Goal: Book appointment/travel/reservation

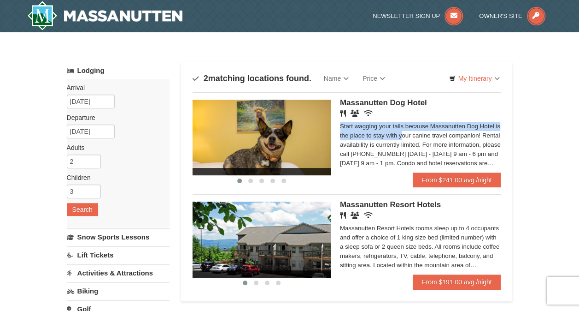
drag, startPoint x: 579, startPoint y: 94, endPoint x: 570, endPoint y: 124, distance: 30.5
click at [570, 124] on div "× Categories Map List Filter My Itinerary Questions? [PHONE_NUMBER] Lodging Arr…" at bounding box center [289, 294] width 579 height 525
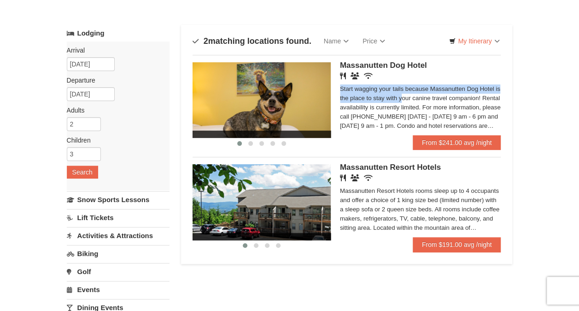
scroll to position [20, 0]
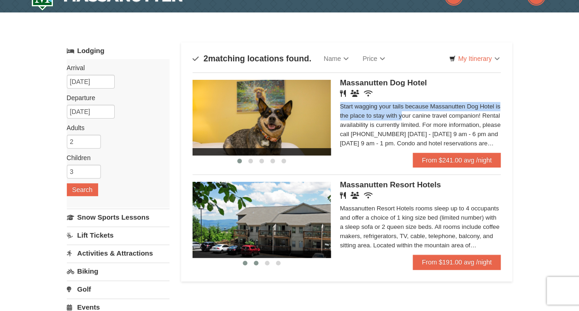
click at [254, 261] on span at bounding box center [256, 262] width 5 height 5
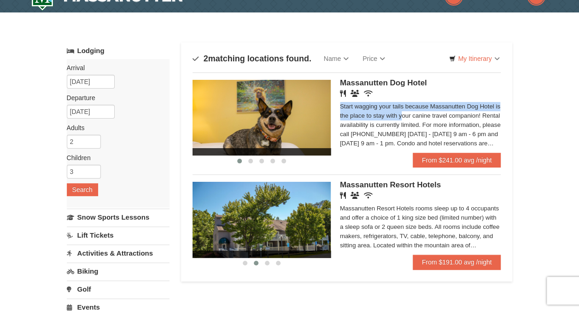
click at [136, 251] on link "Activities & Attractions" at bounding box center [118, 252] width 103 height 17
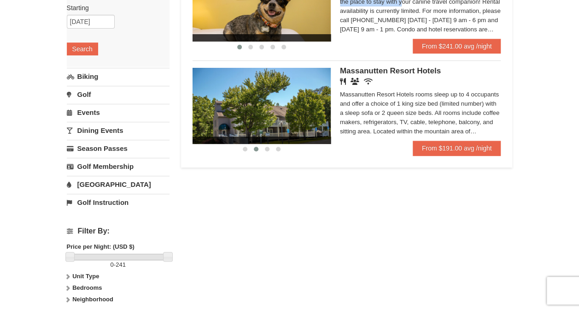
scroll to position [0, 0]
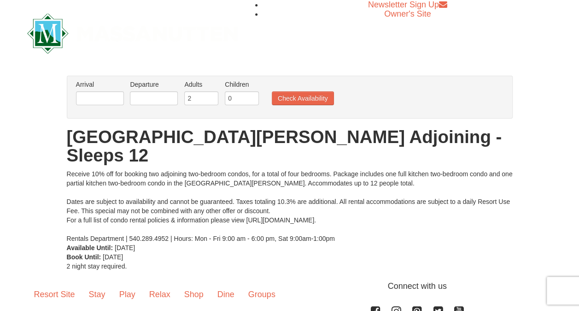
click at [577, 97] on div "× From: To: Adults: 2 Children: 0 Change Arrival Please format dates MM/DD/YYYY…" at bounding box center [289, 172] width 579 height 213
click at [111, 90] on li "Arrival Please format dates MM/DD/YYYY Please format dates MM/DD/YYYY" at bounding box center [100, 95] width 53 height 30
click at [115, 100] on input "text" at bounding box center [100, 98] width 48 height 14
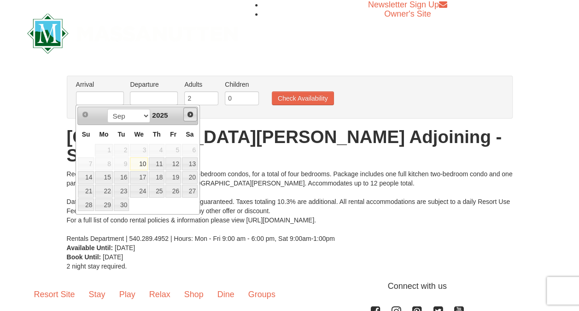
click at [196, 115] on link "Next" at bounding box center [190, 114] width 14 height 14
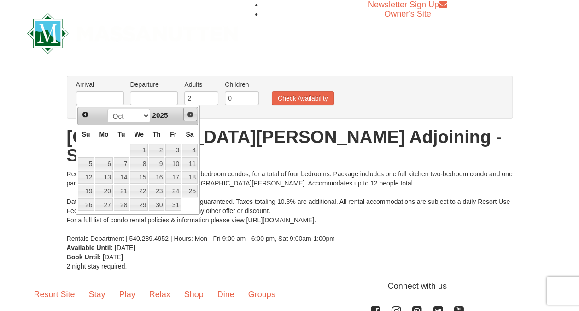
click at [196, 115] on link "Next" at bounding box center [190, 114] width 14 height 14
click at [191, 115] on span "Next" at bounding box center [190, 114] width 7 height 7
click at [121, 189] on link "23" at bounding box center [122, 190] width 16 height 13
type input "[DATE]"
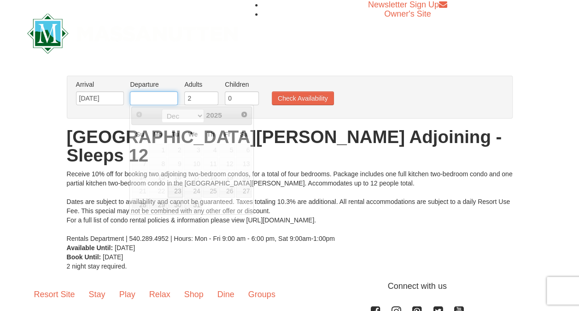
click at [176, 94] on input "text" at bounding box center [154, 98] width 48 height 14
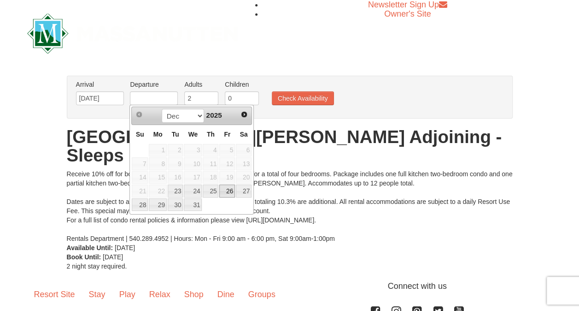
click at [229, 192] on link "26" at bounding box center [227, 190] width 16 height 13
type input "12/26/2025"
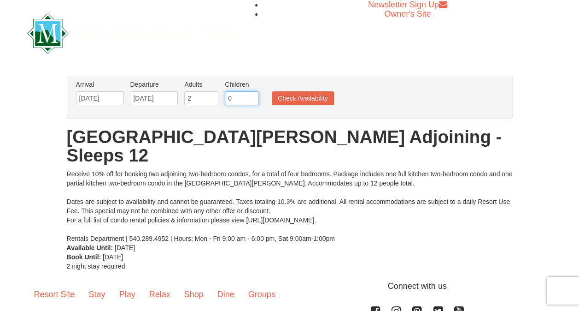
click at [242, 96] on input "0" at bounding box center [242, 98] width 34 height 14
click at [252, 95] on input "1" at bounding box center [242, 98] width 34 height 14
click at [252, 95] on input "2" at bounding box center [242, 98] width 34 height 14
type input "3"
click at [252, 95] on input "3" at bounding box center [242, 98] width 34 height 14
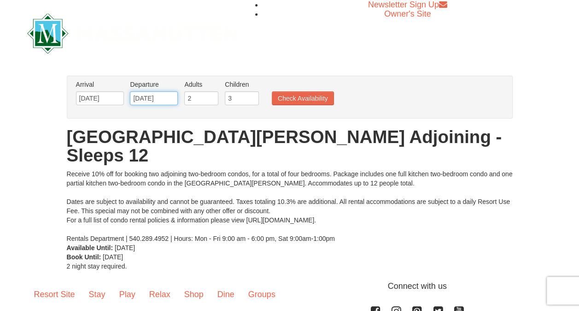
click at [153, 96] on input "[DATE]" at bounding box center [154, 98] width 48 height 14
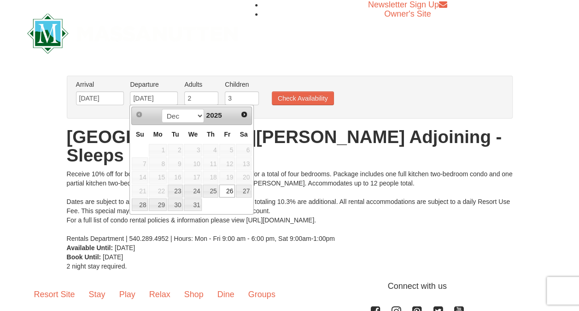
click at [242, 205] on td at bounding box center [244, 205] width 17 height 14
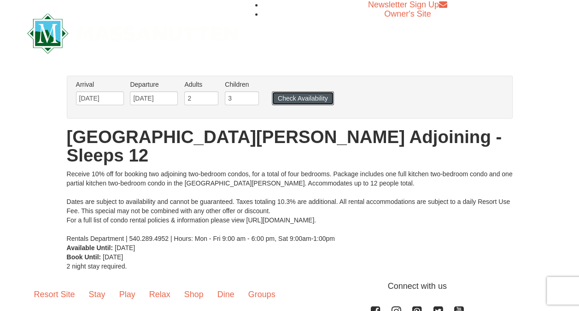
click at [321, 95] on button "Check Availability" at bounding box center [303, 98] width 62 height 14
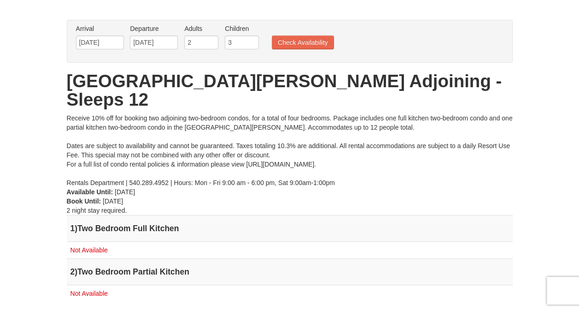
scroll to position [55, 0]
click at [89, 43] on input "[DATE]" at bounding box center [100, 43] width 48 height 14
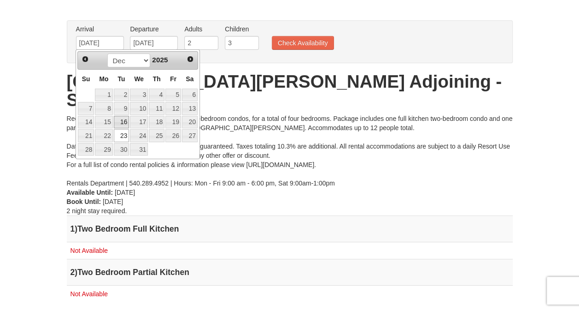
click at [119, 122] on link "16" at bounding box center [122, 122] width 16 height 13
type input "[DATE]"
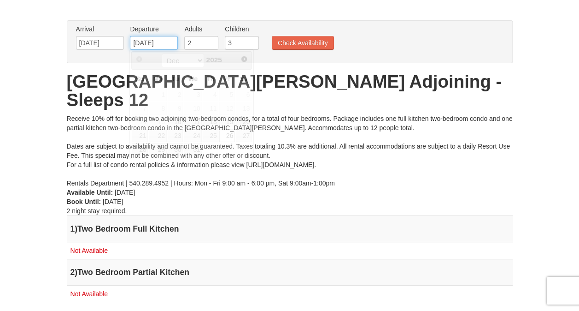
click at [162, 44] on input "[DATE]" at bounding box center [154, 43] width 48 height 14
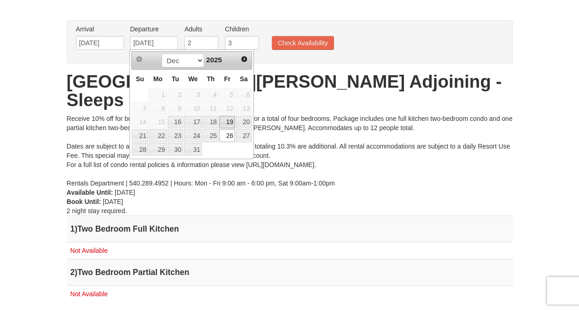
click at [230, 120] on link "19" at bounding box center [227, 122] width 16 height 13
type input "[DATE]"
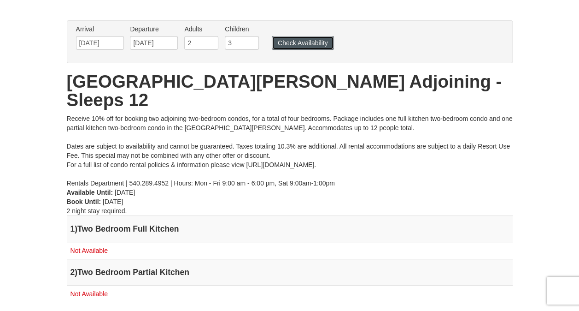
click at [295, 38] on button "Check Availability" at bounding box center [303, 43] width 62 height 14
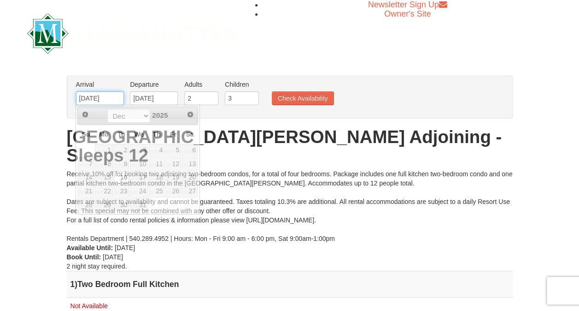
click at [82, 100] on input "[DATE]" at bounding box center [100, 98] width 48 height 14
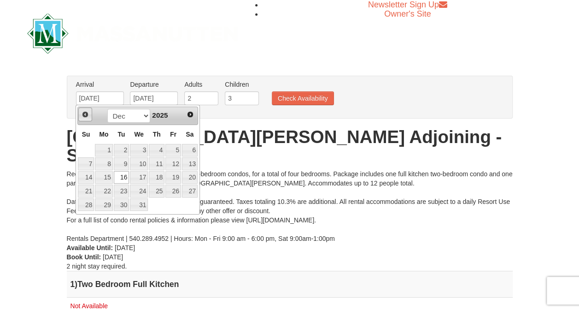
click at [86, 114] on span "Prev" at bounding box center [85, 114] width 7 height 7
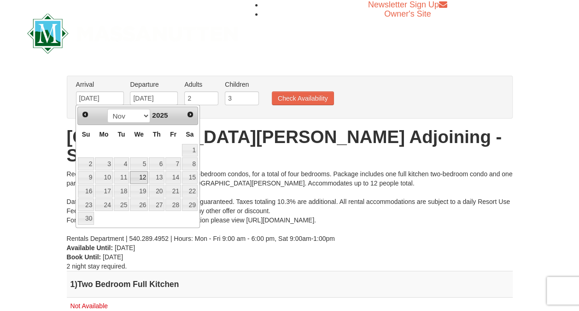
click at [142, 177] on link "12" at bounding box center [139, 177] width 18 height 13
type input "11/12/2025"
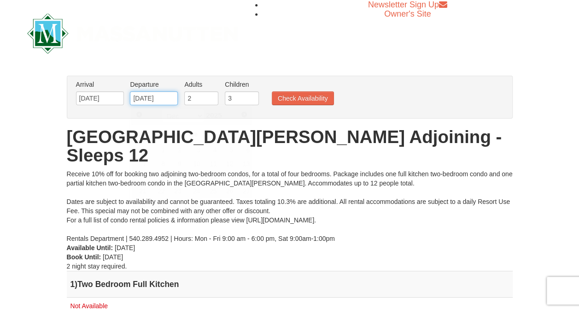
click at [154, 98] on input "[DATE]" at bounding box center [154, 98] width 48 height 14
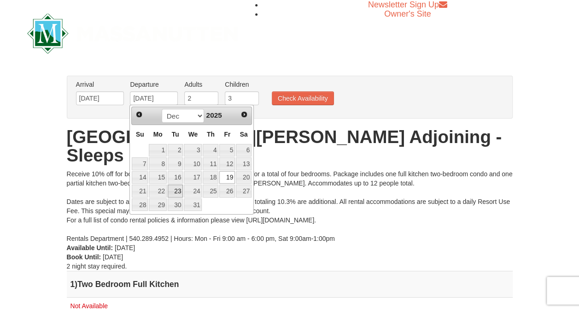
click at [178, 188] on link "23" at bounding box center [176, 190] width 16 height 13
type input "[DATE]"
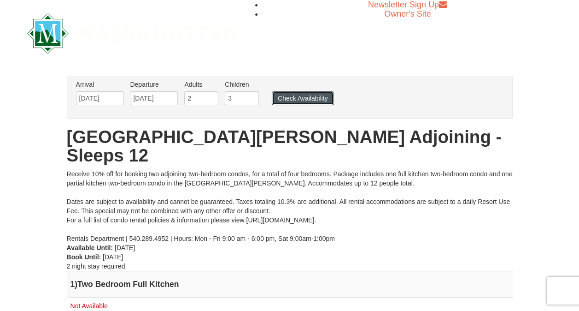
click at [297, 100] on button "Check Availability" at bounding box center [303, 98] width 62 height 14
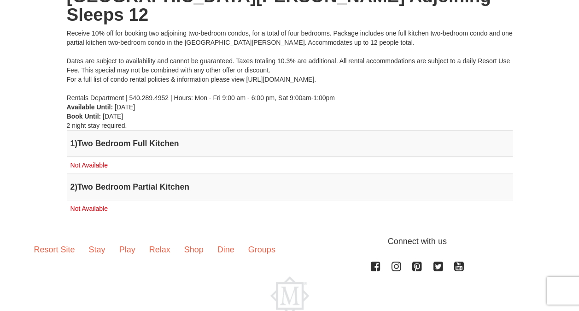
scroll to position [141, 0]
click at [100, 235] on link "Stay" at bounding box center [97, 249] width 30 height 29
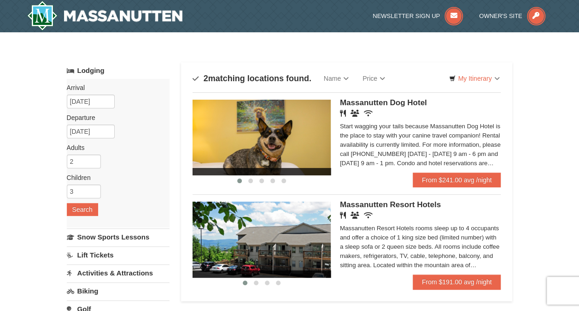
drag, startPoint x: 584, startPoint y: 92, endPoint x: 377, endPoint y: 282, distance: 280.5
click at [377, 282] on li "‹ › [GEOGRAPHIC_DATA] Hotels Restaurant Banquet Facilities Wireless Internet (f…" at bounding box center [347, 241] width 309 height 95
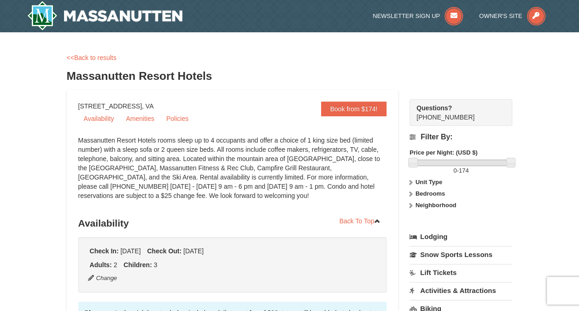
click at [136, 123] on link "Amenities" at bounding box center [139, 119] width 39 height 14
